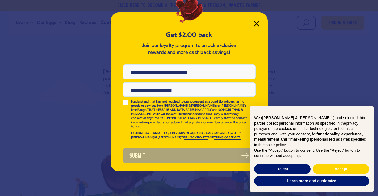
click at [254, 24] on icon "Close Modal" at bounding box center [257, 24] width 6 height 6
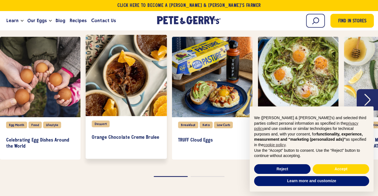
scroll to position [1225, 0]
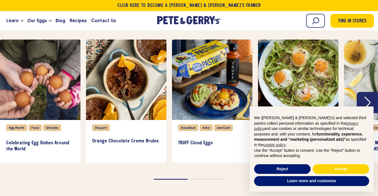
click at [366, 101] on icon "Next" at bounding box center [368, 103] width 6 height 12
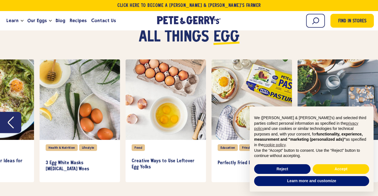
scroll to position [1206, 0]
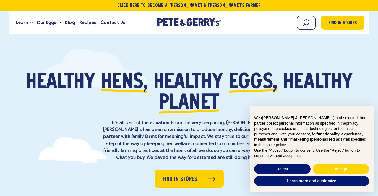
scroll to position [1, 0]
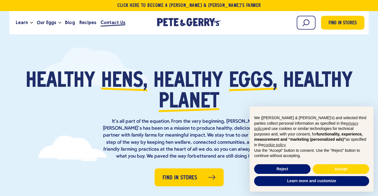
click at [110, 20] on span "Contact Us" at bounding box center [113, 22] width 25 height 7
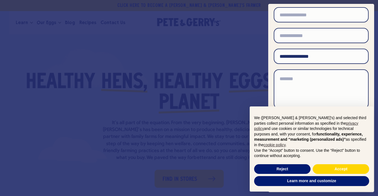
click at [216, 39] on div at bounding box center [189, 98] width 378 height 196
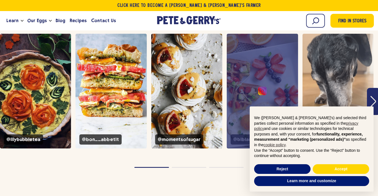
scroll to position [1954, 0]
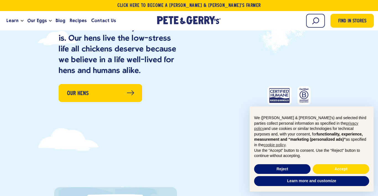
scroll to position [502, 0]
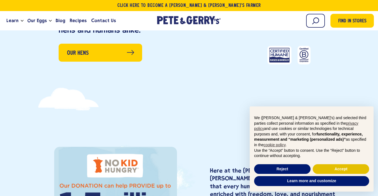
click at [357, 169] on button "Accept" at bounding box center [341, 169] width 56 height 10
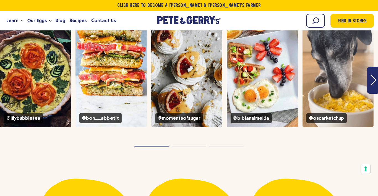
scroll to position [1976, 0]
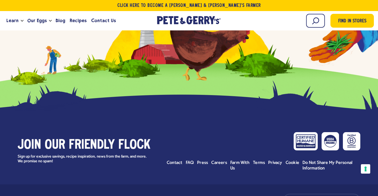
scroll to position [2438, 0]
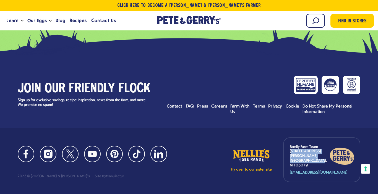
drag, startPoint x: 322, startPoint y: 156, endPoint x: 290, endPoint y: 153, distance: 32.0
click at [290, 153] on p "Family Farm Team 7 Stiles Road Salem, NH 03079" at bounding box center [310, 156] width 40 height 23
copy p "7 Stiles Road Salem, NH 03079"
